Goal: Feedback & Contribution: Submit feedback/report problem

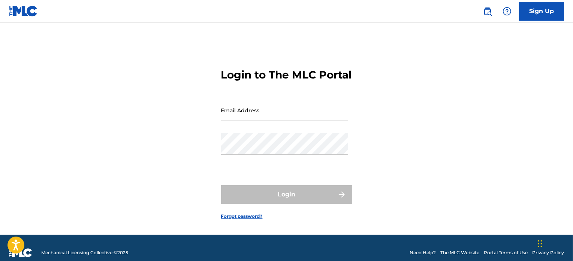
click at [529, 21] on nav "Sign Up" at bounding box center [286, 11] width 573 height 22
click at [532, 15] on link "Sign Up" at bounding box center [541, 11] width 45 height 19
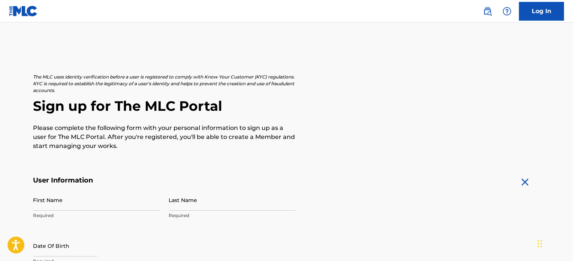
scroll to position [75, 0]
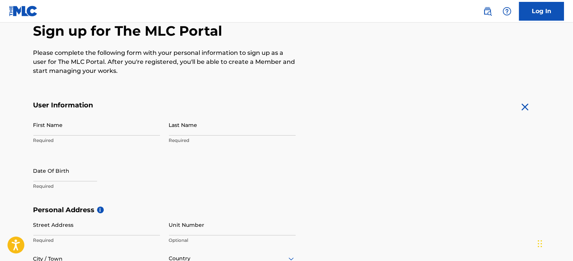
click at [123, 126] on input "First Name" at bounding box center [96, 124] width 127 height 21
type input "[PERSON_NAME]"
click at [209, 135] on div "Last Name Required" at bounding box center [232, 131] width 127 height 34
click at [203, 130] on input "Last Name" at bounding box center [232, 124] width 127 height 21
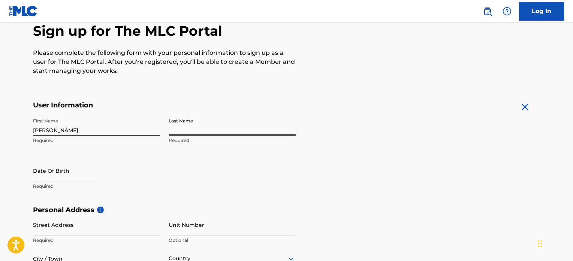
type input "Rademackers"
click at [88, 184] on p "Required" at bounding box center [96, 186] width 127 height 7
click at [76, 174] on input "text" at bounding box center [65, 170] width 64 height 21
select select "8"
select select "2025"
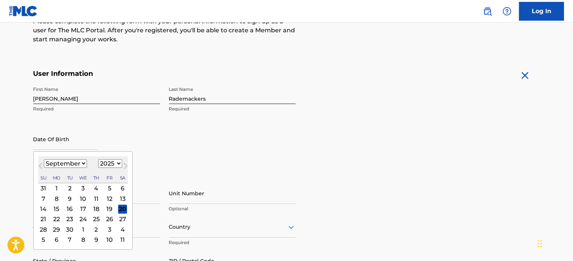
scroll to position [112, 0]
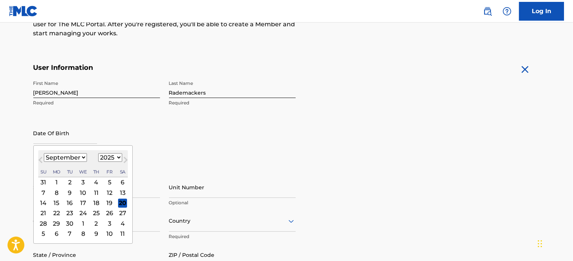
click at [61, 139] on input "text" at bounding box center [65, 132] width 64 height 21
click at [177, 147] on div "First Name [PERSON_NAME] Last Name Rademackers Required Date Of Birth Previous …" at bounding box center [164, 121] width 262 height 91
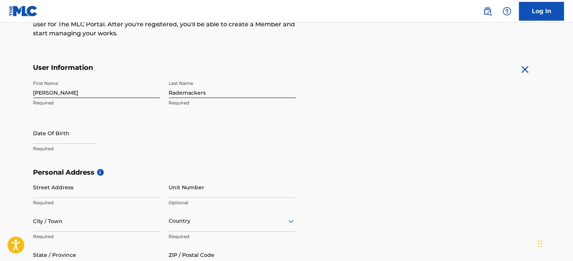
click at [63, 141] on input "text" at bounding box center [65, 132] width 64 height 21
select select "8"
select select "2025"
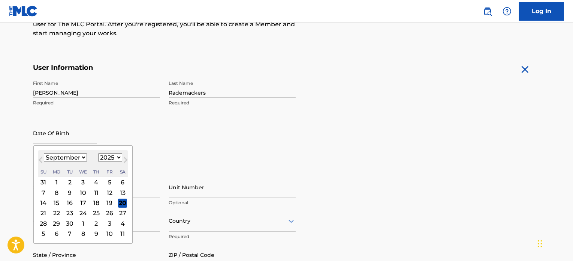
type input "[DATE]"
select select "2003"
click at [137, 132] on div "Date Of Birth [DEMOGRAPHIC_DATA] [DEMOGRAPHIC_DATA] Previous Month Next Month […" at bounding box center [96, 139] width 127 height 34
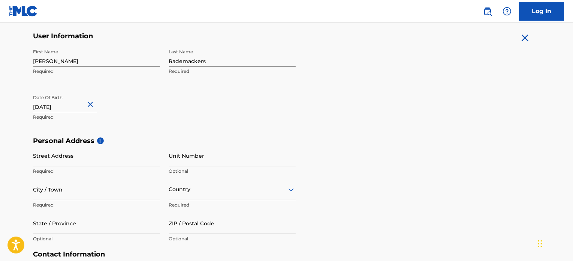
scroll to position [150, 0]
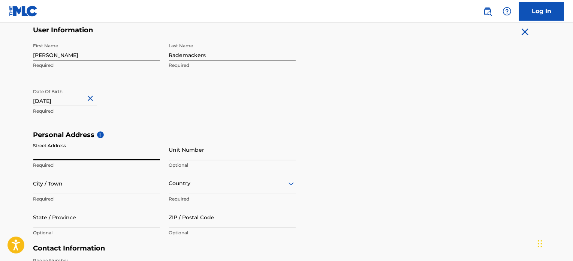
click at [84, 154] on input "Street Address" at bounding box center [96, 149] width 127 height 21
type input "[PERSON_NAME][STREET_ADDRESS]"
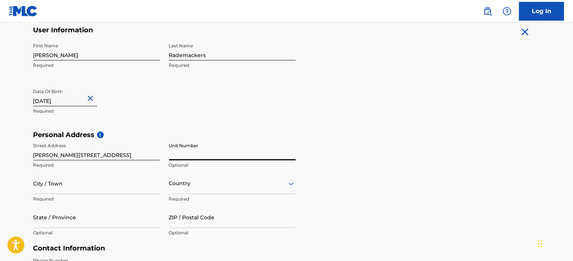
click at [197, 155] on input "Unit Number" at bounding box center [232, 149] width 127 height 21
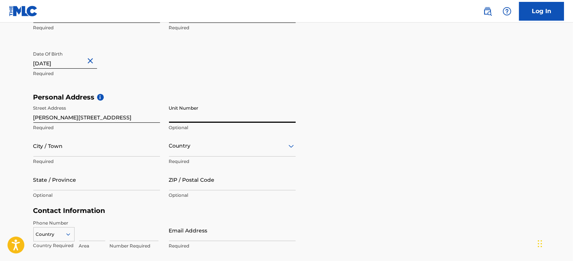
click at [193, 149] on div "Country" at bounding box center [232, 145] width 127 height 21
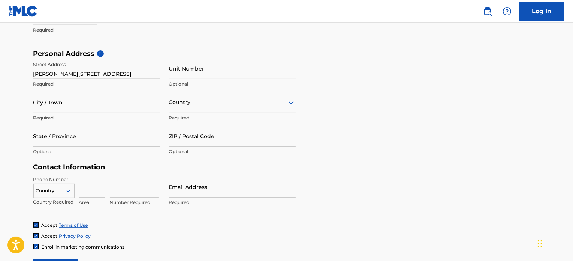
scroll to position [233, 0]
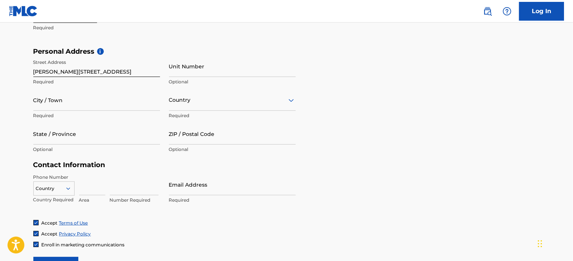
click at [183, 102] on div at bounding box center [232, 99] width 127 height 9
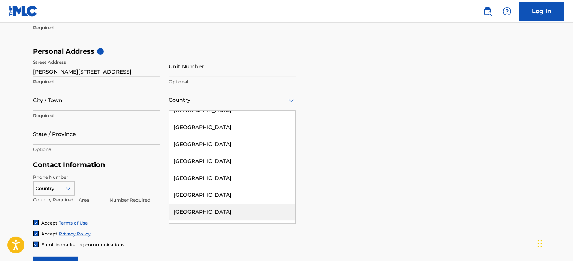
scroll to position [2362, 0]
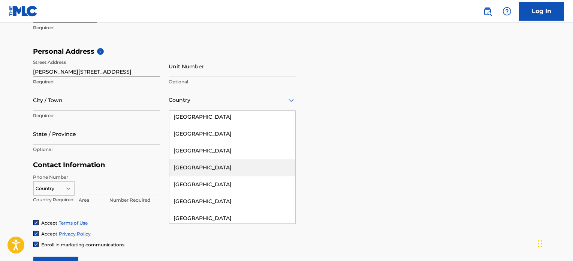
click at [207, 159] on div "[GEOGRAPHIC_DATA]" at bounding box center [232, 167] width 126 height 17
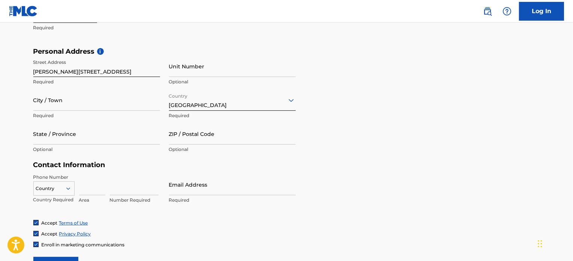
click at [118, 104] on input "City / Town" at bounding box center [96, 99] width 127 height 21
click at [37, 106] on input "asten" at bounding box center [96, 99] width 127 height 21
type input "Asten"
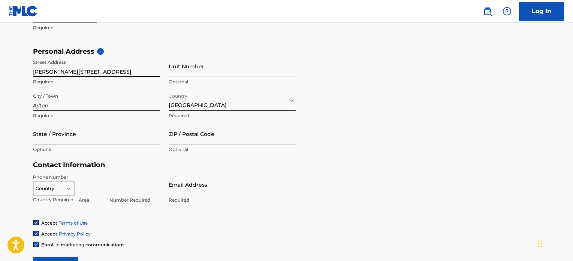
click at [36, 71] on input "[PERSON_NAME][STREET_ADDRESS]" at bounding box center [96, 65] width 127 height 21
click at [64, 69] on input "[PERSON_NAME][STREET_ADDRESS]" at bounding box center [96, 65] width 127 height 21
type input "[PERSON_NAME][STREET_ADDRESS]"
click at [107, 91] on input "Asten" at bounding box center [96, 99] width 127 height 21
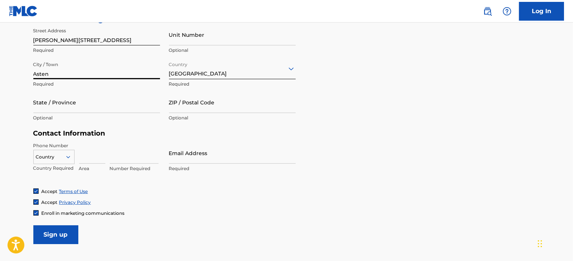
scroll to position [271, 0]
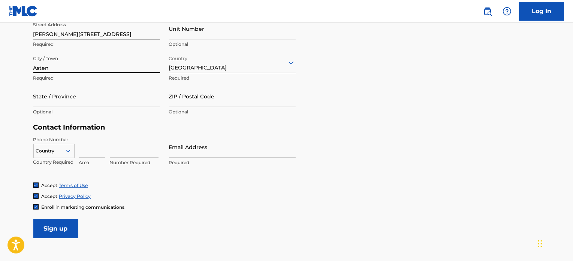
click at [194, 95] on input "ZIP / Postal Code" at bounding box center [232, 95] width 127 height 21
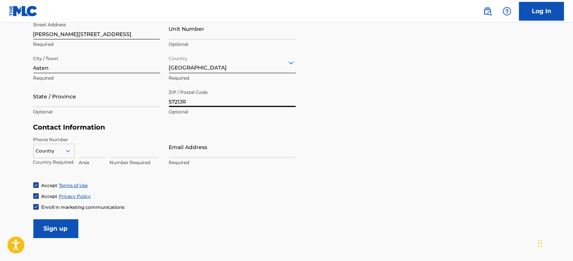
type input "5721JR"
click at [121, 96] on input "State / Province" at bounding box center [96, 95] width 127 height 21
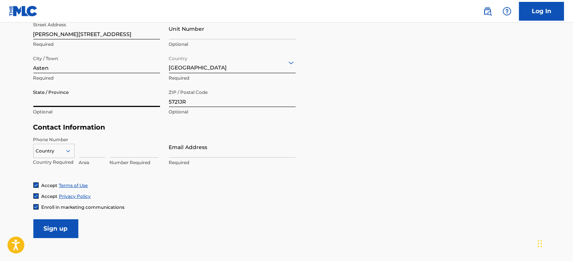
type input "A"
type input "[GEOGRAPHIC_DATA]"
drag, startPoint x: 111, startPoint y: 141, endPoint x: 100, endPoint y: 139, distance: 11.4
click at [111, 141] on input at bounding box center [134, 146] width 49 height 21
click at [69, 148] on div "Country" at bounding box center [53, 149] width 41 height 11
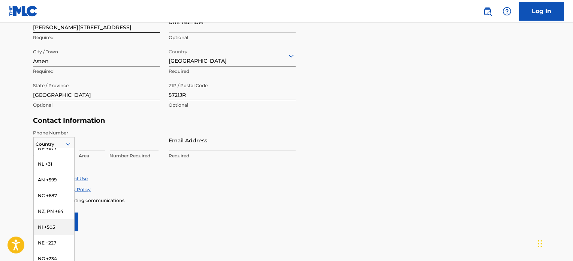
scroll to position [2175, 0]
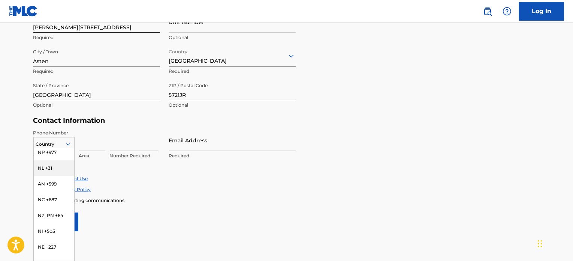
click at [54, 175] on div "NL +31" at bounding box center [54, 168] width 40 height 16
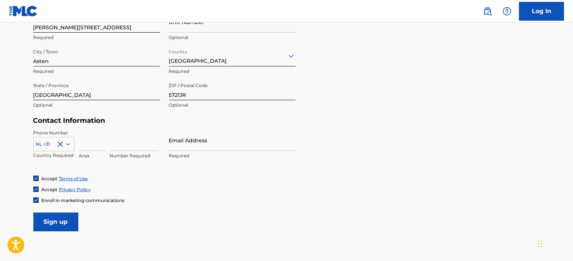
click at [164, 189] on div "Accept Privacy Policy" at bounding box center [286, 189] width 507 height 6
click at [39, 199] on div "Enroll in marketing communications" at bounding box center [78, 200] width 91 height 6
drag, startPoint x: 34, startPoint y: 199, endPoint x: 49, endPoint y: 189, distance: 18.3
click at [34, 199] on img at bounding box center [36, 200] width 4 height 4
click at [88, 149] on input at bounding box center [92, 139] width 26 height 21
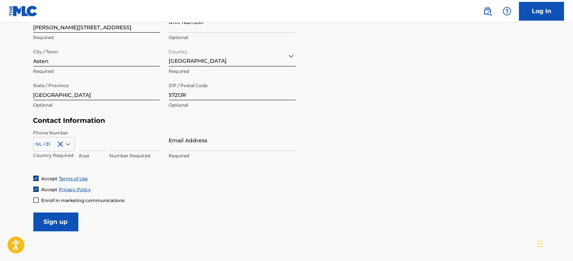
click at [127, 142] on input at bounding box center [134, 139] width 49 height 21
type input "0630259920"
click at [142, 193] on div "Accept Terms of Use Accept Privacy Policy Enroll in marketing communications" at bounding box center [286, 189] width 507 height 28
click at [188, 148] on input "Email Address" at bounding box center [232, 139] width 127 height 21
type input "[EMAIL_ADDRESS][DOMAIN_NAME]"
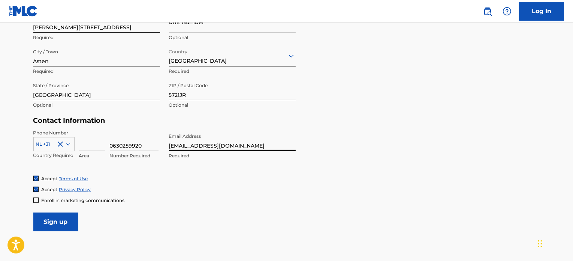
click at [168, 177] on div "Accept Terms of Use" at bounding box center [286, 178] width 507 height 6
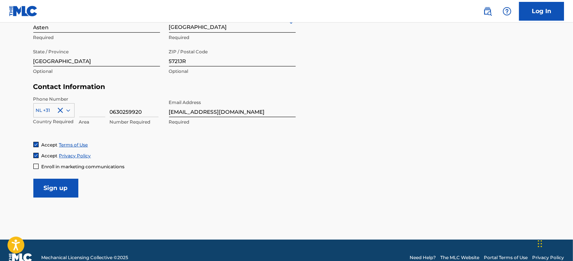
scroll to position [325, 0]
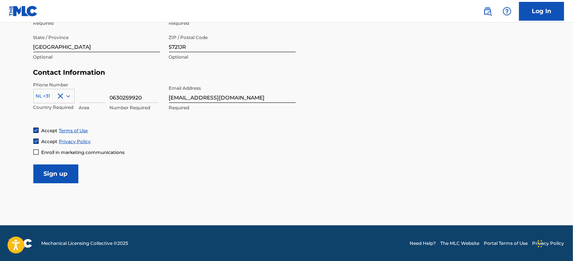
click at [71, 177] on input "Sign up" at bounding box center [55, 173] width 45 height 19
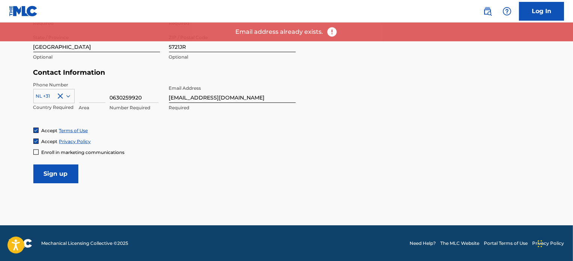
click at [326, 123] on form "User Information First Name [PERSON_NAME] Required Last Name Rademackers Requir…" at bounding box center [286, 16] width 507 height 333
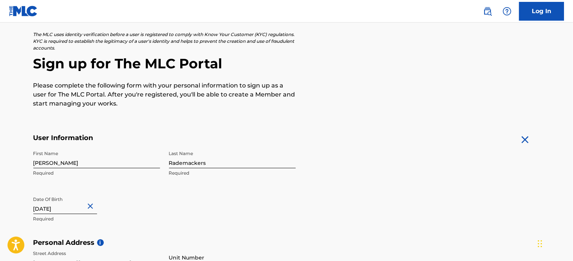
scroll to position [0, 0]
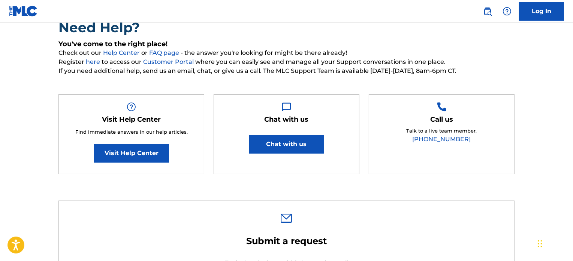
scroll to position [75, 0]
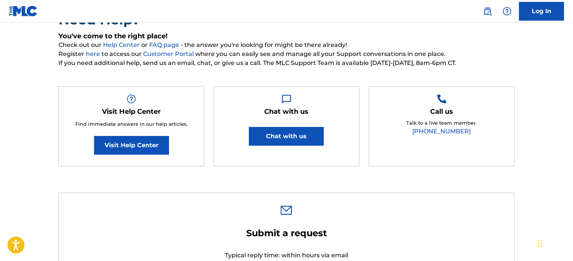
click at [284, 135] on button "Chat with us" at bounding box center [286, 136] width 75 height 19
click at [343, 51] on span "Register here to access our Customer Portal where you can easily see and manage…" at bounding box center [286, 53] width 456 height 9
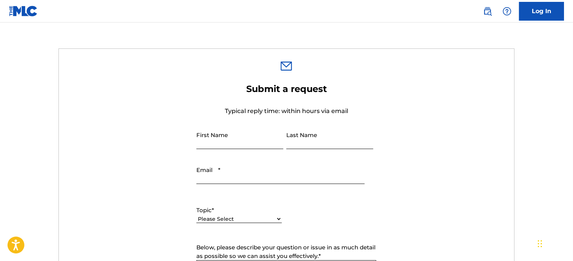
scroll to position [225, 0]
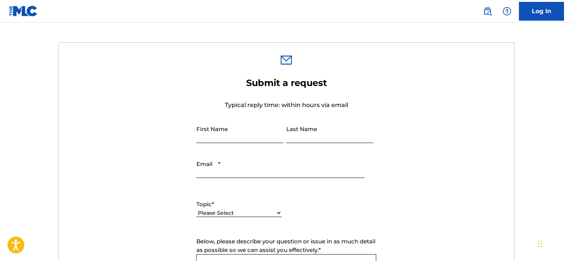
click at [270, 129] on input "First Name" at bounding box center [239, 131] width 87 height 21
type input "[PERSON_NAME]"
click at [306, 135] on input "Last Name" at bounding box center [329, 131] width 87 height 21
type input "Rademackers"
type input "central.svenrademackers@gmail.com"
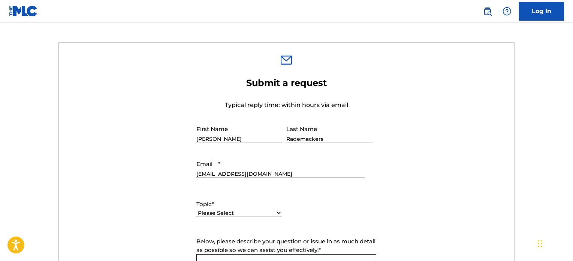
click at [225, 214] on select "Please Select I need help with my account I need help with managing my catalog …" at bounding box center [238, 213] width 85 height 8
select select "I need help with my account"
click at [196, 209] on select "Please Select I need help with my account I need help with managing my catalog …" at bounding box center [238, 213] width 85 height 8
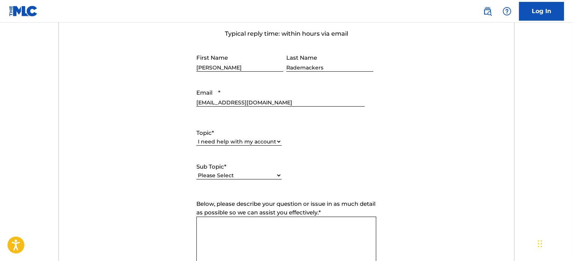
scroll to position [300, 0]
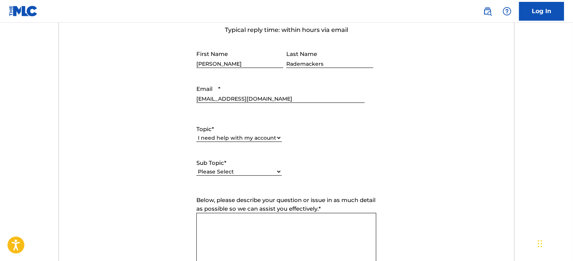
click at [242, 174] on select "Please Select I need help with my user account I can't log in to my user accoun…" at bounding box center [238, 172] width 85 height 8
click at [241, 168] on select "Please Select I need help with my user account I can't log in to my user accoun…" at bounding box center [238, 172] width 85 height 8
click at [229, 163] on select "Please Select I need help with my user account I can't log in to my user accoun…" at bounding box center [238, 163] width 85 height 8
select select "I was not verified as a user"
click at [196, 167] on select "Please Select I need help with my user account I can't log in to my user accoun…" at bounding box center [238, 163] width 85 height 8
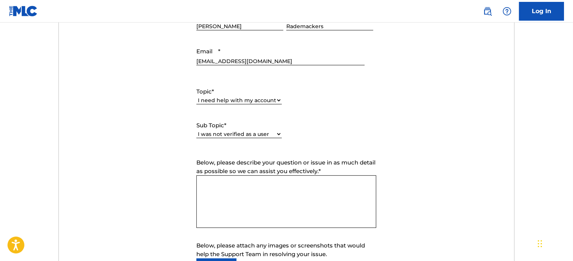
click at [237, 194] on textarea "Below, please describe your question or issue in as much detail as possible so …" at bounding box center [286, 201] width 180 height 52
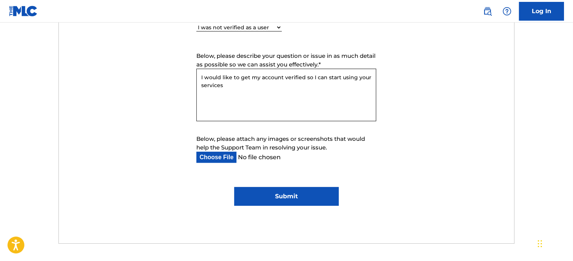
scroll to position [450, 0]
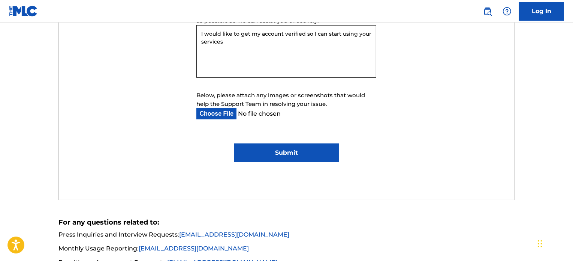
type textarea "I would like to get my account verified so I can start using your services"
click at [271, 151] on input "Submit" at bounding box center [286, 152] width 105 height 19
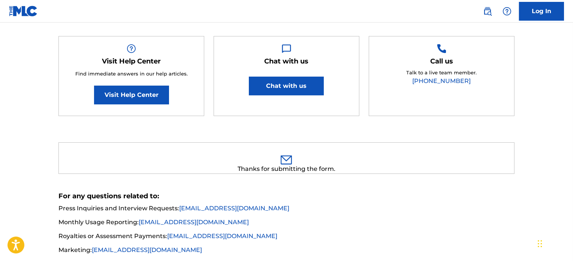
scroll to position [0, 0]
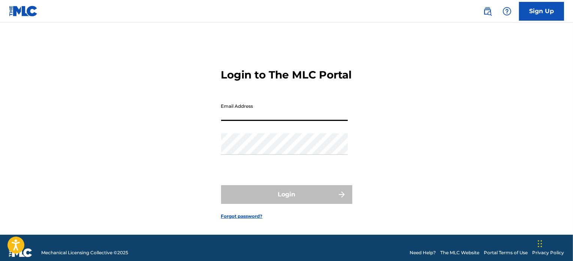
click at [229, 118] on input "Email Address" at bounding box center [284, 109] width 127 height 21
click at [179, 116] on div "Login to The MLC Portal Email Address Password Login Forgot password?" at bounding box center [286, 137] width 525 height 193
click at [245, 116] on input "Email Address" at bounding box center [284, 109] width 127 height 21
type input "rademackerssven@gmail.com"
drag, startPoint x: 535, startPoint y: 139, endPoint x: 528, endPoint y: 139, distance: 6.8
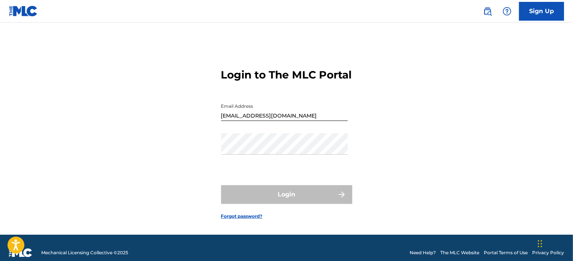
click at [534, 139] on div "Login to The MLC Portal Email Address rademackerssven@gmail.com Password Login …" at bounding box center [286, 137] width 525 height 193
click at [321, 257] on footer "Mechanical Licensing Collective © 2025 Need Help? The MLC Website Portal Terms …" at bounding box center [286, 252] width 573 height 36
click at [174, 168] on div "Login to The MLC Portal Email Address rademackerssven@gmail.com Password Login …" at bounding box center [286, 137] width 525 height 193
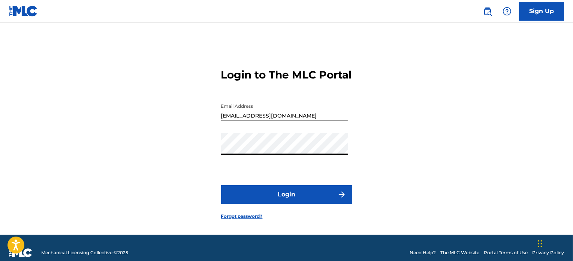
click at [221, 185] on button "Login" at bounding box center [286, 194] width 131 height 19
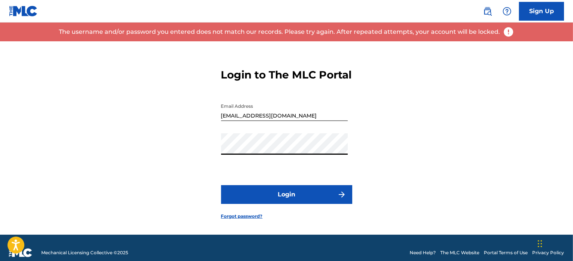
click at [154, 158] on div "Login to The MLC Portal Email Address rademackerssven@gmail.com Password Login …" at bounding box center [286, 137] width 525 height 193
